Goal: Transaction & Acquisition: Purchase product/service

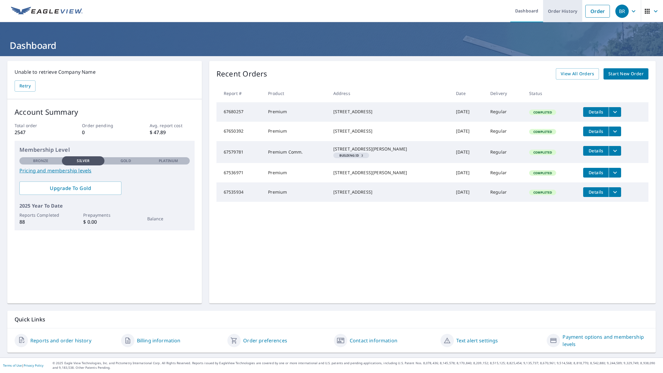
drag, startPoint x: 592, startPoint y: 9, endPoint x: 574, endPoint y: 10, distance: 18.5
click at [592, 9] on link "Order" at bounding box center [597, 11] width 25 height 13
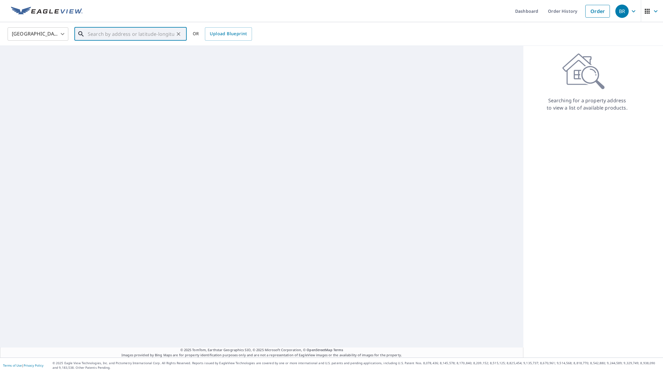
click at [88, 35] on input "text" at bounding box center [131, 33] width 86 height 17
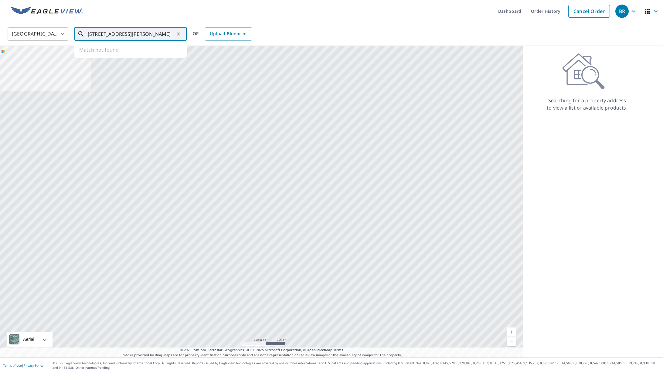
click at [139, 35] on input "[STREET_ADDRESS][PERSON_NAME]" at bounding box center [131, 33] width 86 height 17
type input "[STREET_ADDRESS][PERSON_NAME]"
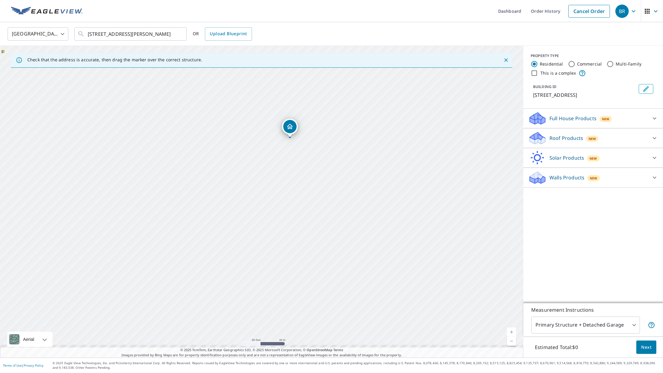
drag, startPoint x: 354, startPoint y: 249, endPoint x: 321, endPoint y: 74, distance: 178.2
click at [321, 74] on div "[STREET_ADDRESS]" at bounding box center [261, 202] width 523 height 312
click at [648, 347] on span "Next" at bounding box center [646, 347] width 10 height 8
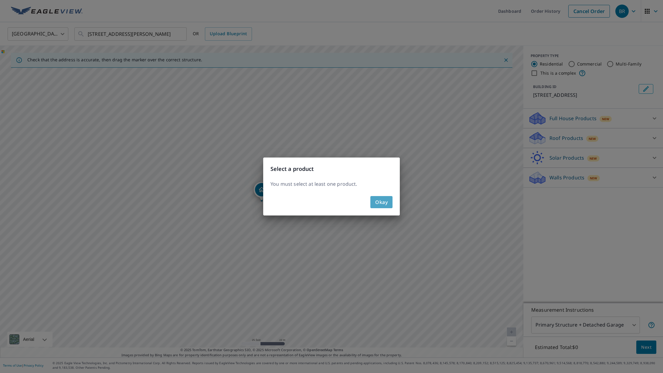
click at [379, 205] on span "Okay" at bounding box center [381, 202] width 12 height 8
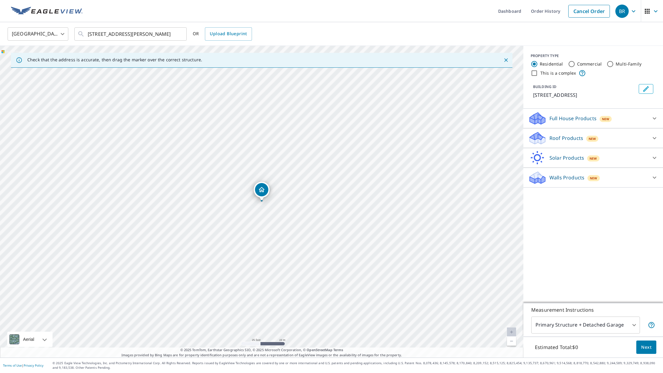
click at [558, 138] on p "Roof Products" at bounding box center [566, 137] width 34 height 7
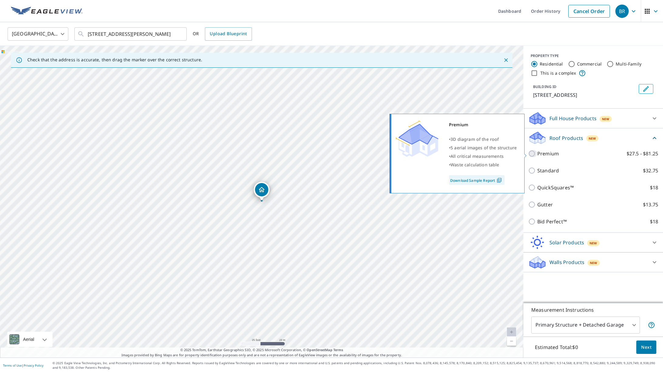
click at [533, 154] on input "Premium $27.5 - $81.25" at bounding box center [532, 153] width 9 height 7
checkbox input "true"
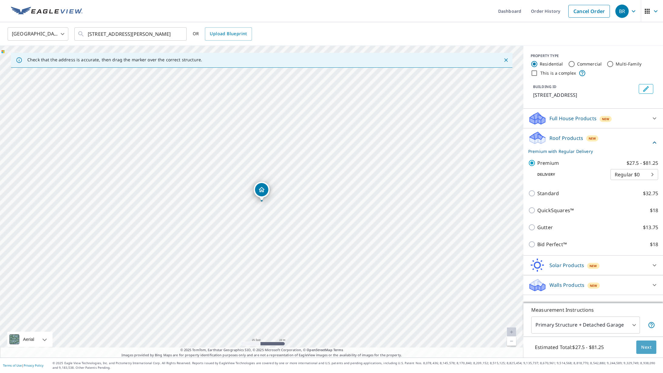
click at [648, 347] on span "Next" at bounding box center [646, 347] width 10 height 8
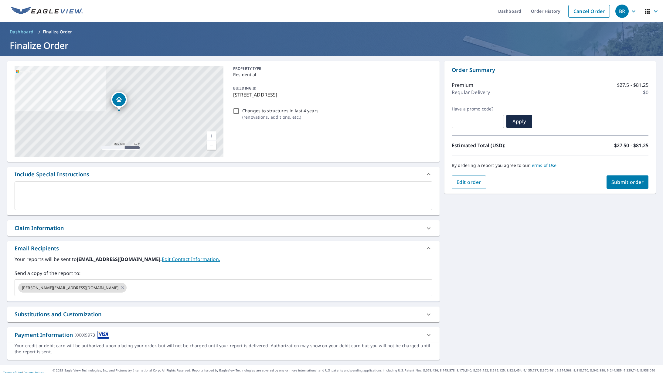
click at [36, 226] on div "Claim Information" at bounding box center [39, 228] width 49 height 8
checkbox input "true"
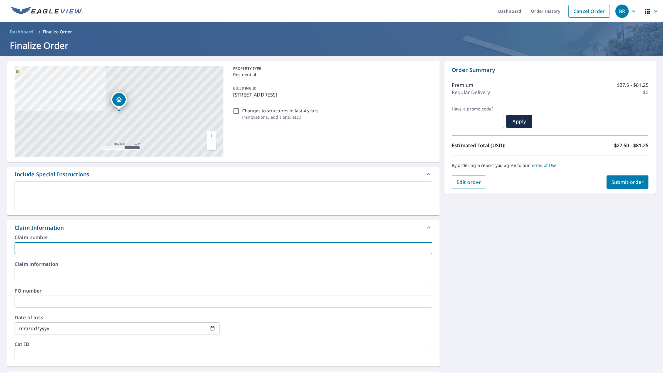
click at [21, 249] on input "text" at bounding box center [224, 248] width 418 height 12
type input "U"
checkbox input "true"
type input "UN"
checkbox input "true"
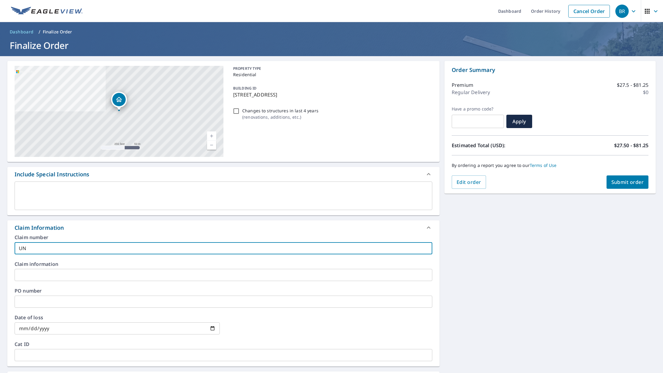
type input "UNI"
checkbox input "true"
type input "UNIT"
checkbox input "true"
type input "UNITE"
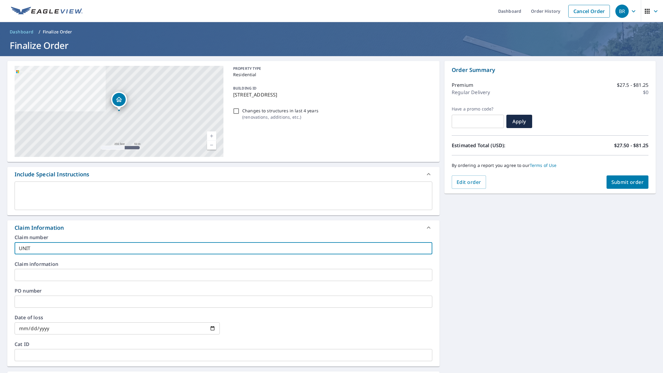
checkbox input "true"
type input "UNITED"
checkbox input "true"
type input "UNITED"
checkbox input "true"
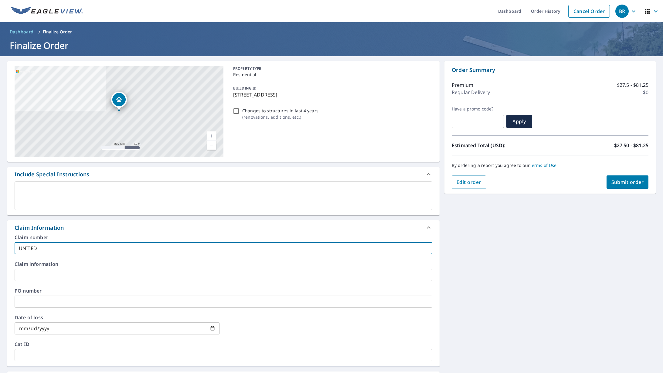
type input "UNITED W"
checkbox input "true"
type input "UNITED [GEOGRAPHIC_DATA]"
checkbox input "true"
type input "UNITED WAY"
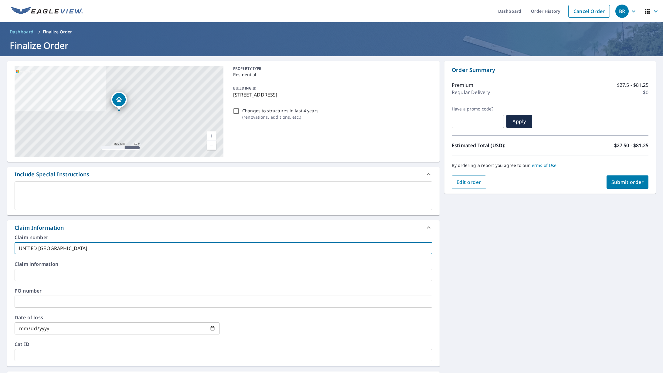
checkbox input "true"
type input "UNITED WAY"
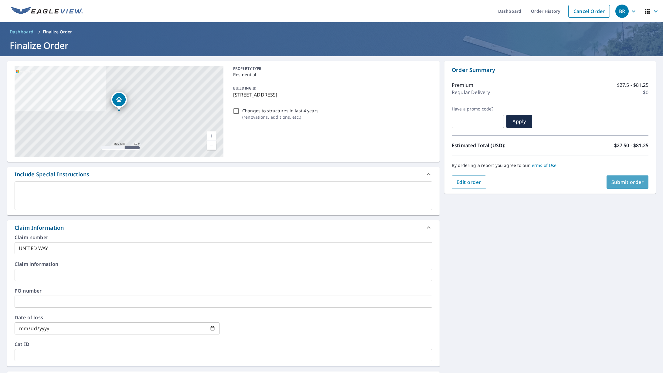
click at [631, 181] on span "Submit order" at bounding box center [627, 182] width 32 height 7
checkbox input "true"
